Goal: Find specific page/section: Find specific page/section

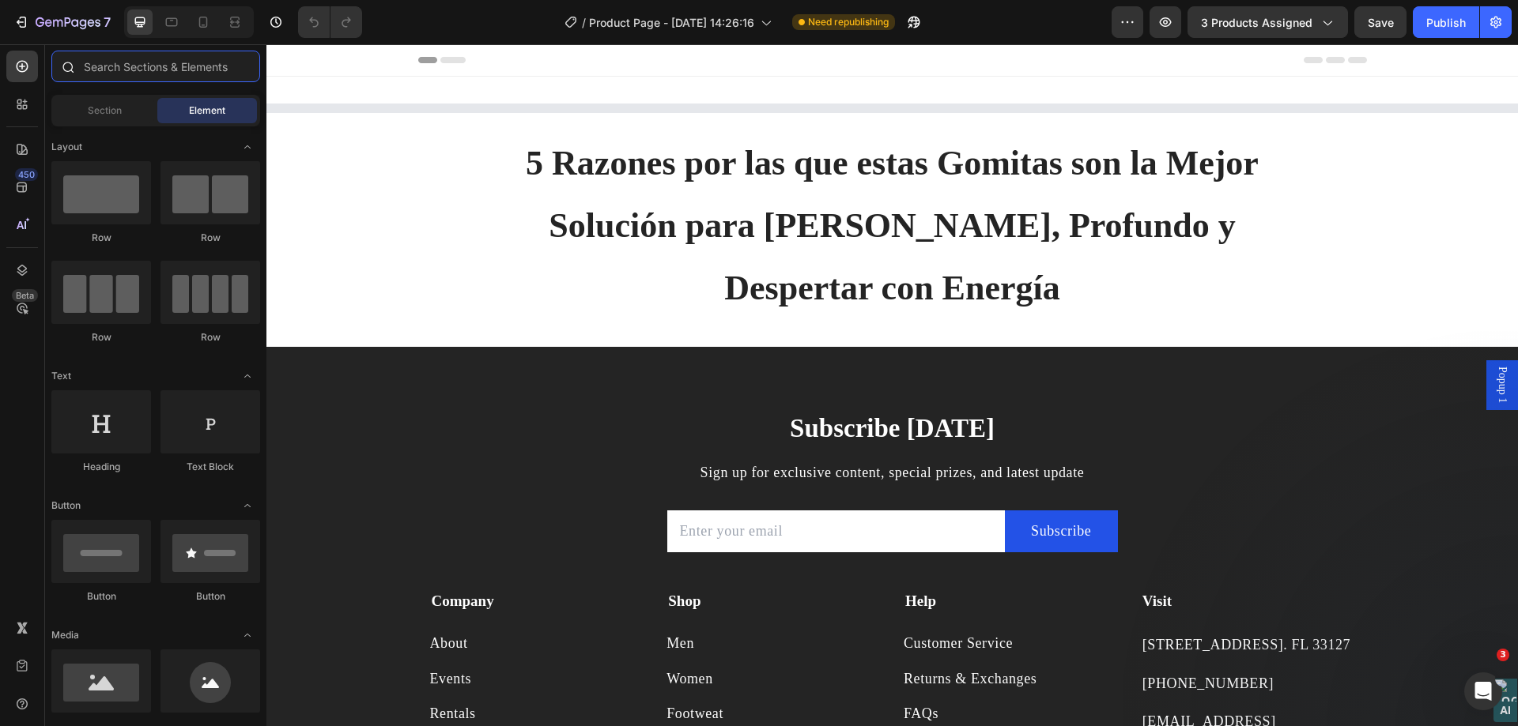
click at [124, 63] on input "text" at bounding box center [155, 67] width 209 height 32
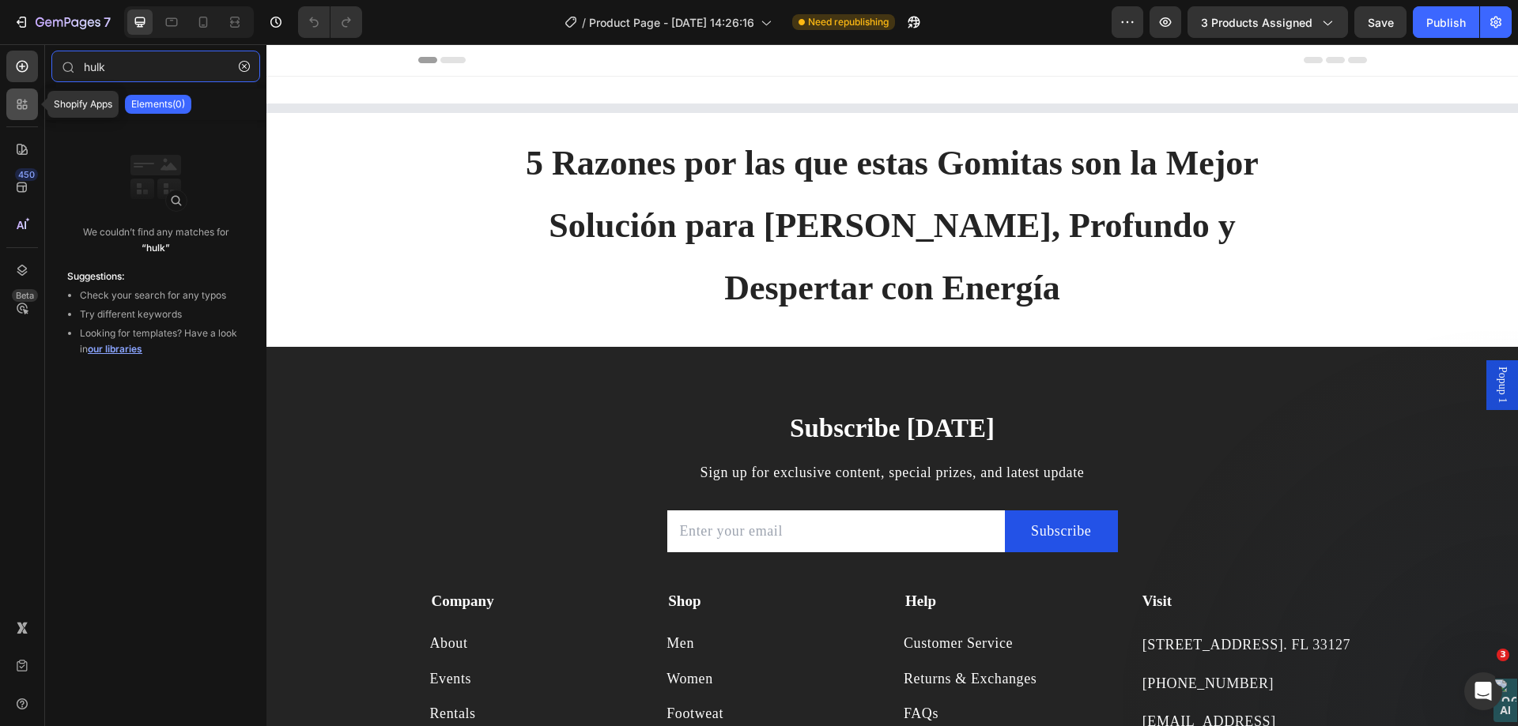
type input "hulk"
click at [24, 96] on div at bounding box center [22, 105] width 32 height 32
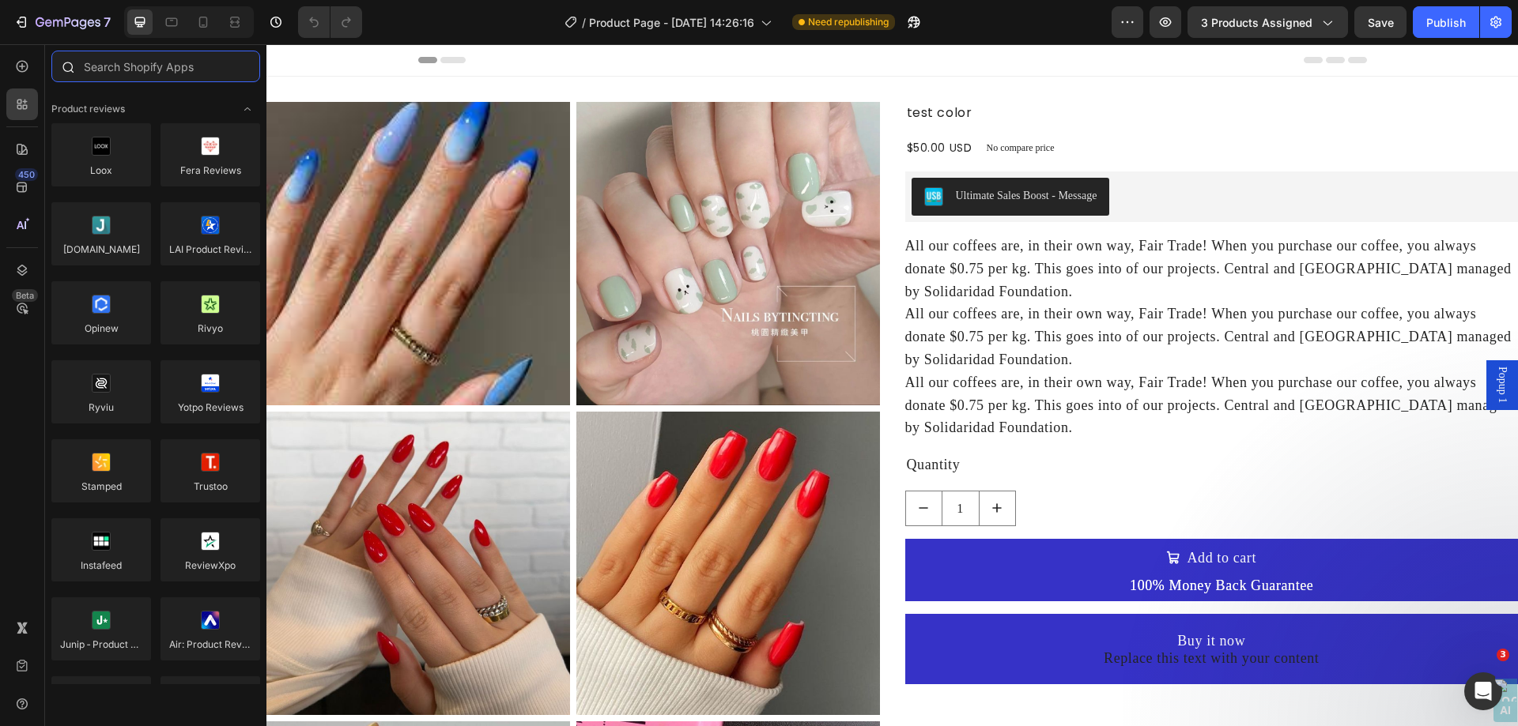
click at [149, 60] on input "text" at bounding box center [155, 67] width 209 height 32
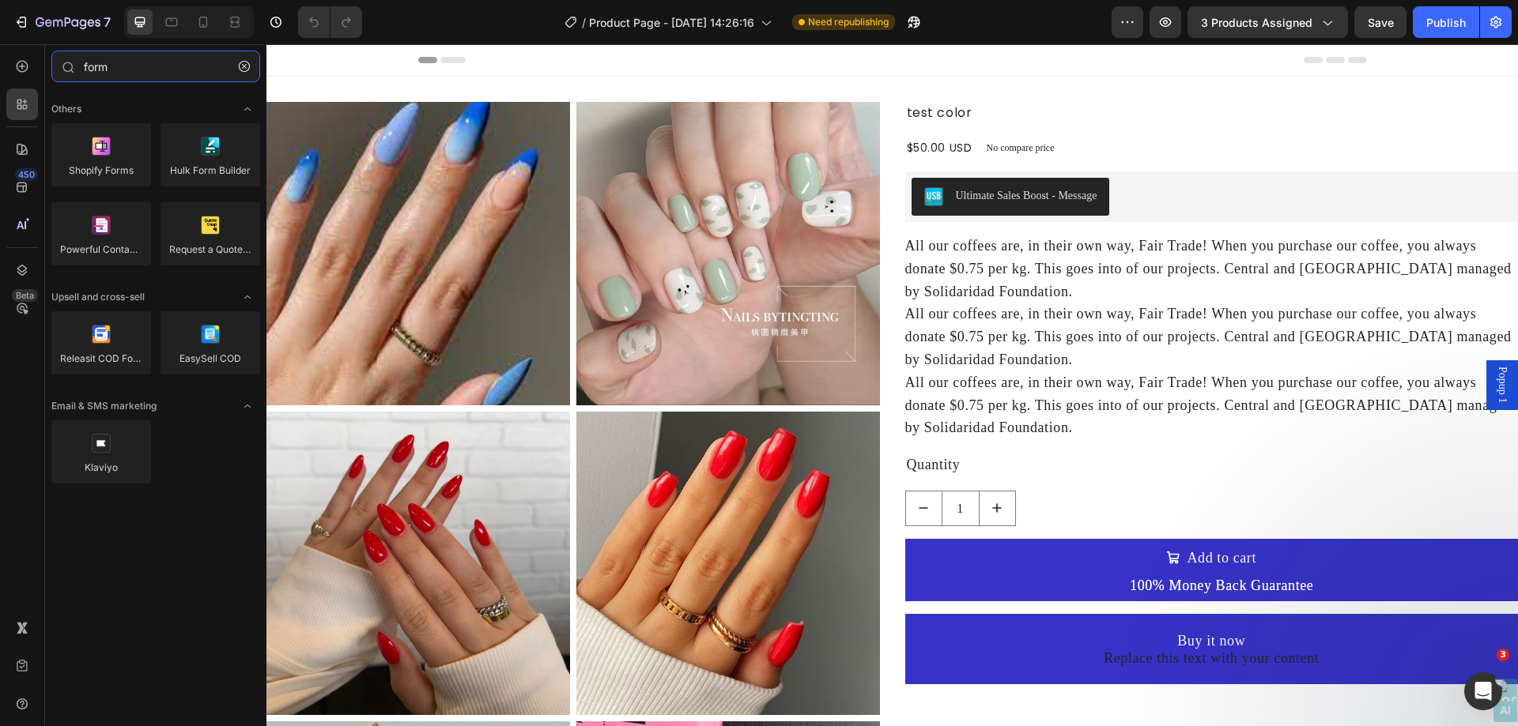
type input "form"
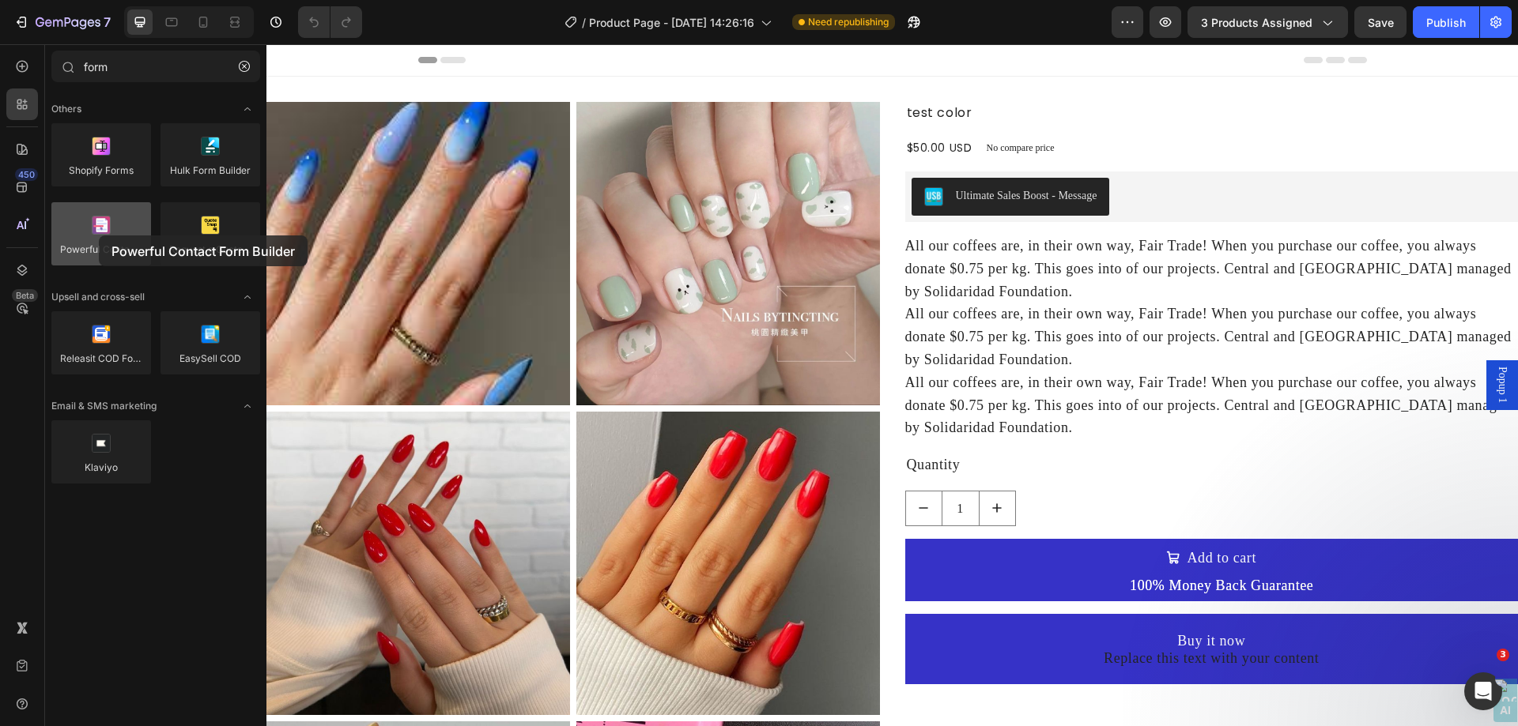
click at [99, 236] on div at bounding box center [101, 233] width 100 height 63
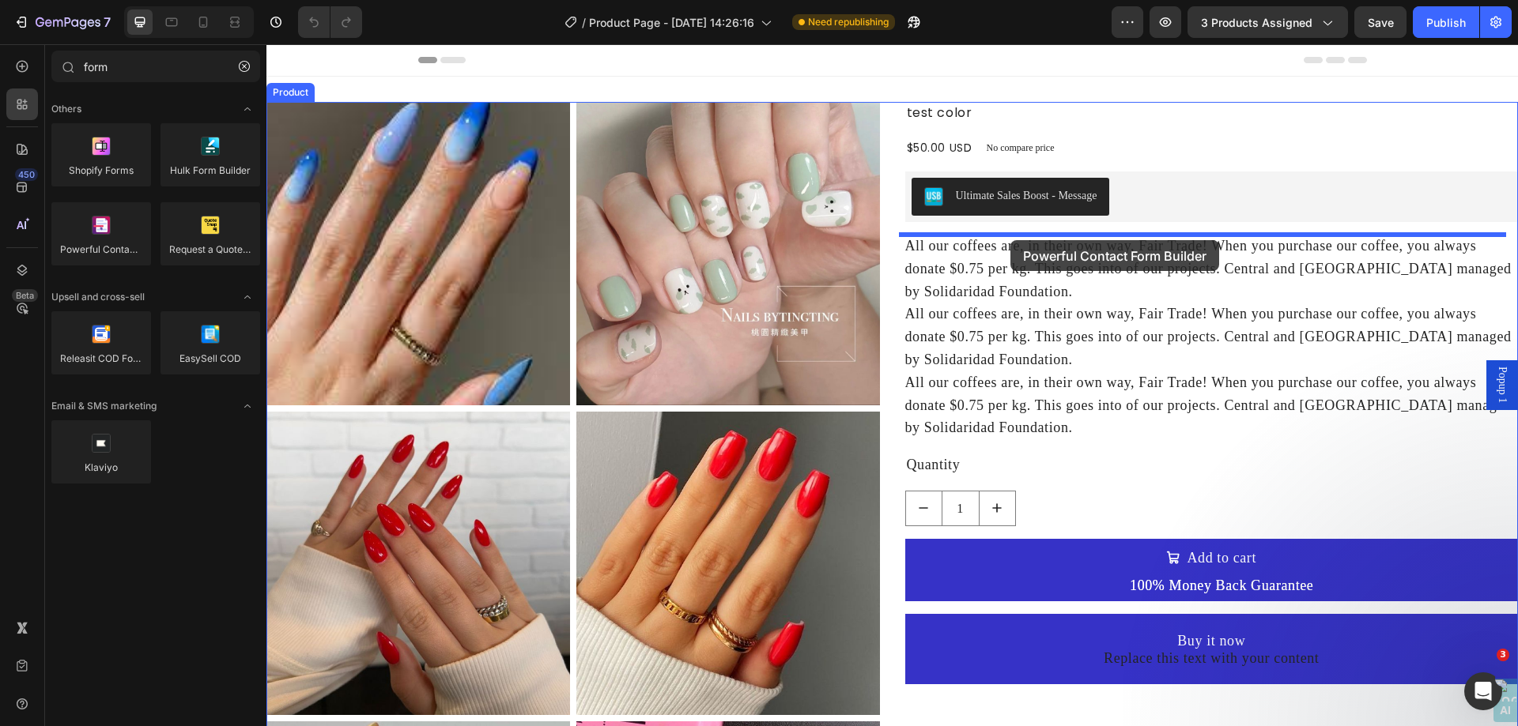
drag, startPoint x: 365, startPoint y: 280, endPoint x: 1010, endPoint y: 240, distance: 646.2
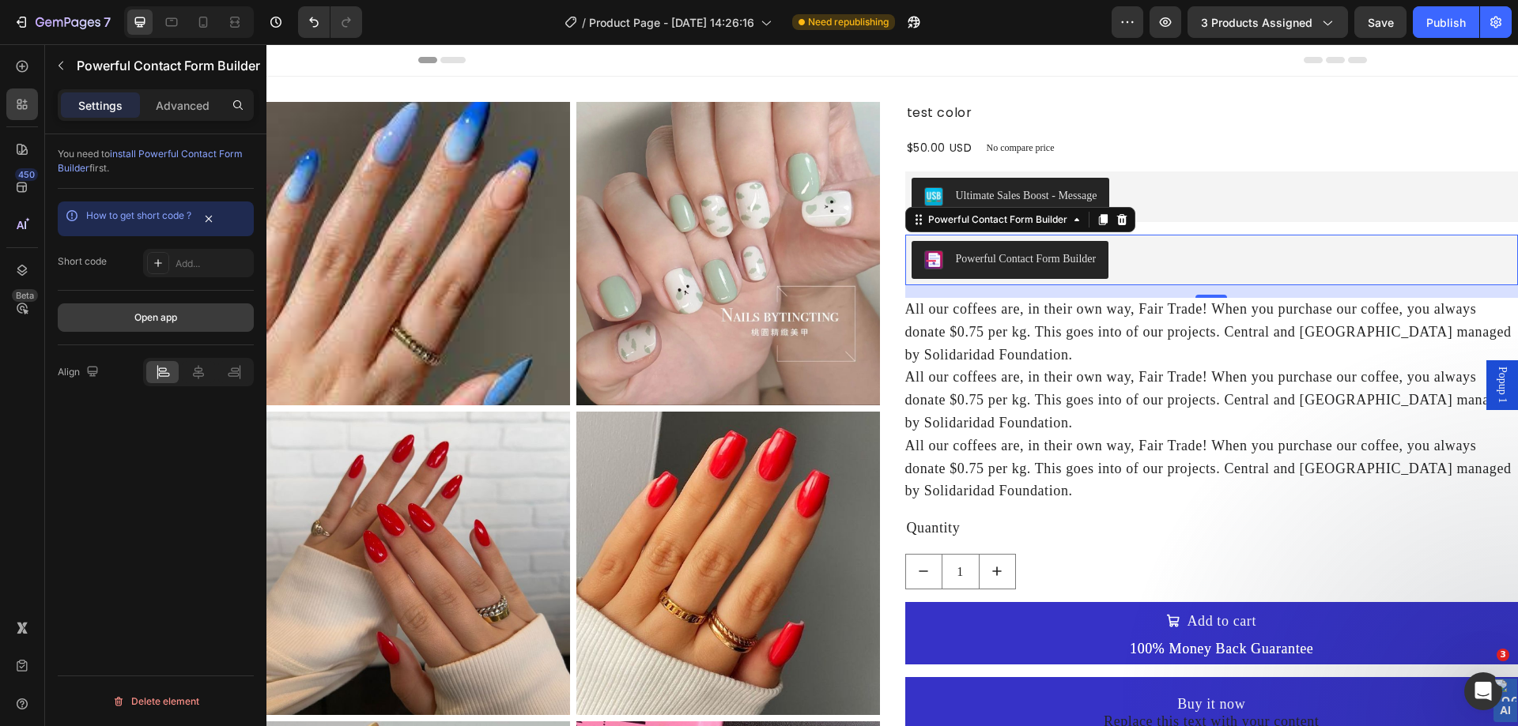
click at [175, 319] on div "Open app" at bounding box center [155, 318] width 43 height 14
